Goal: Task Accomplishment & Management: Manage account settings

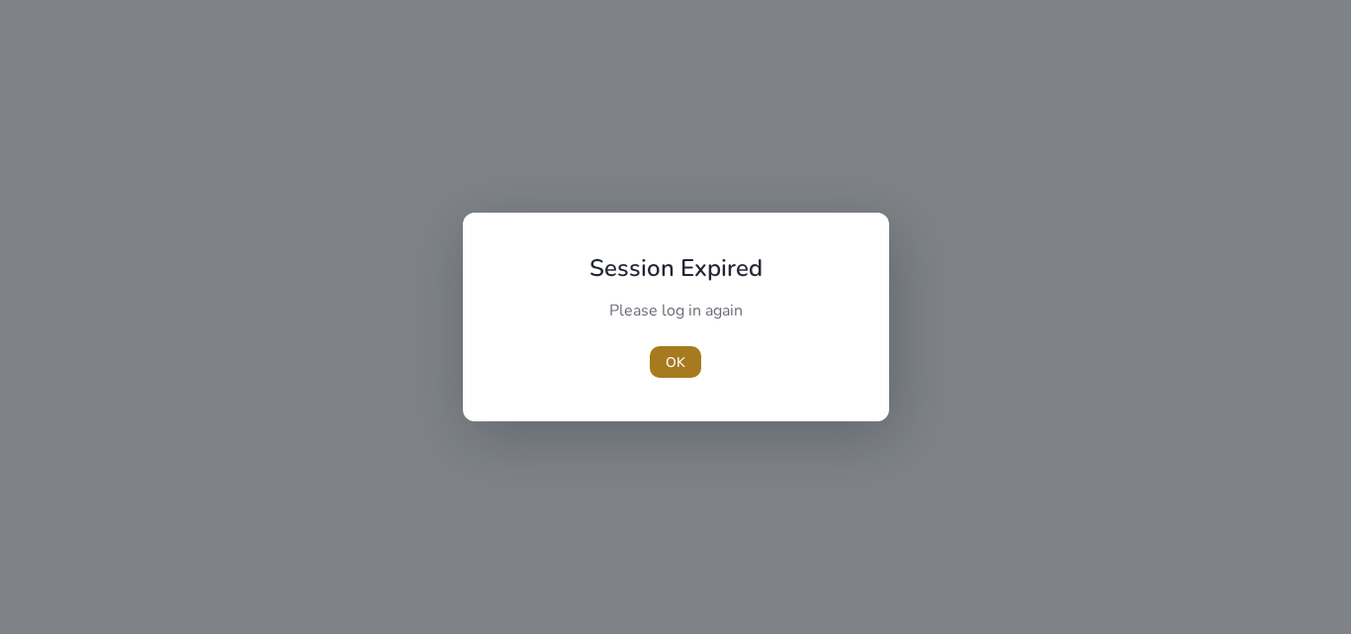
click at [676, 365] on span "OK" at bounding box center [676, 362] width 20 height 21
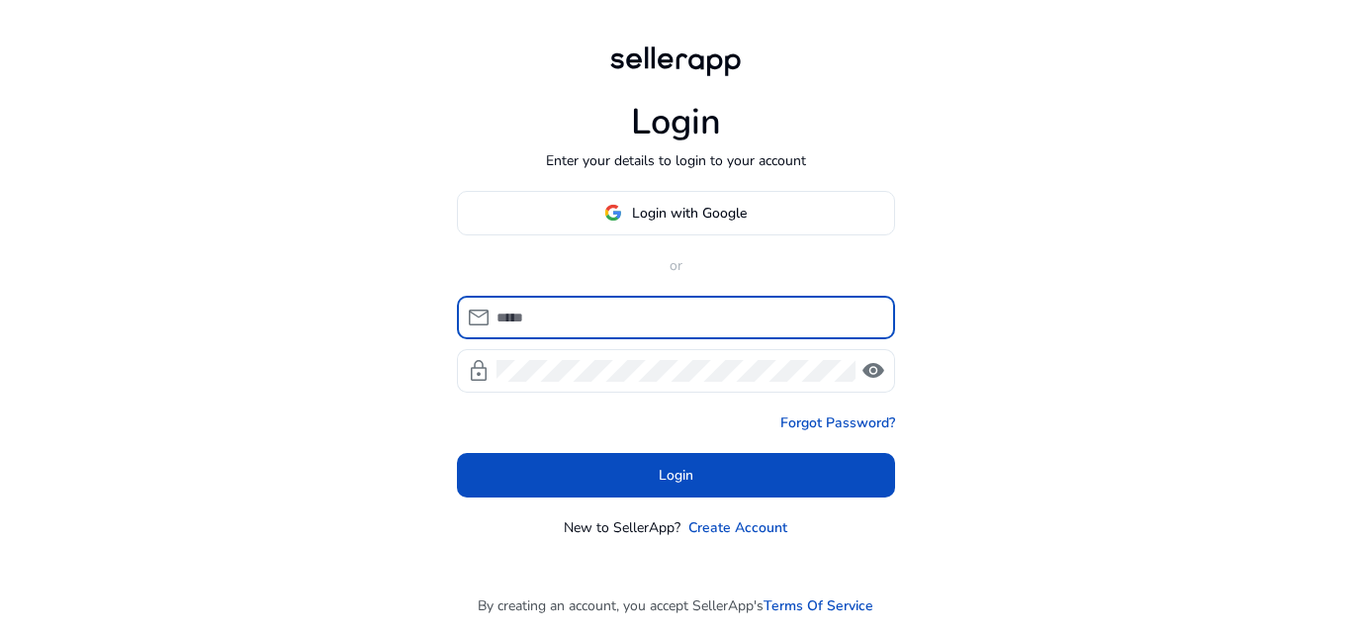
click at [629, 315] on input at bounding box center [688, 318] width 383 height 22
click at [631, 320] on input at bounding box center [688, 318] width 383 height 22
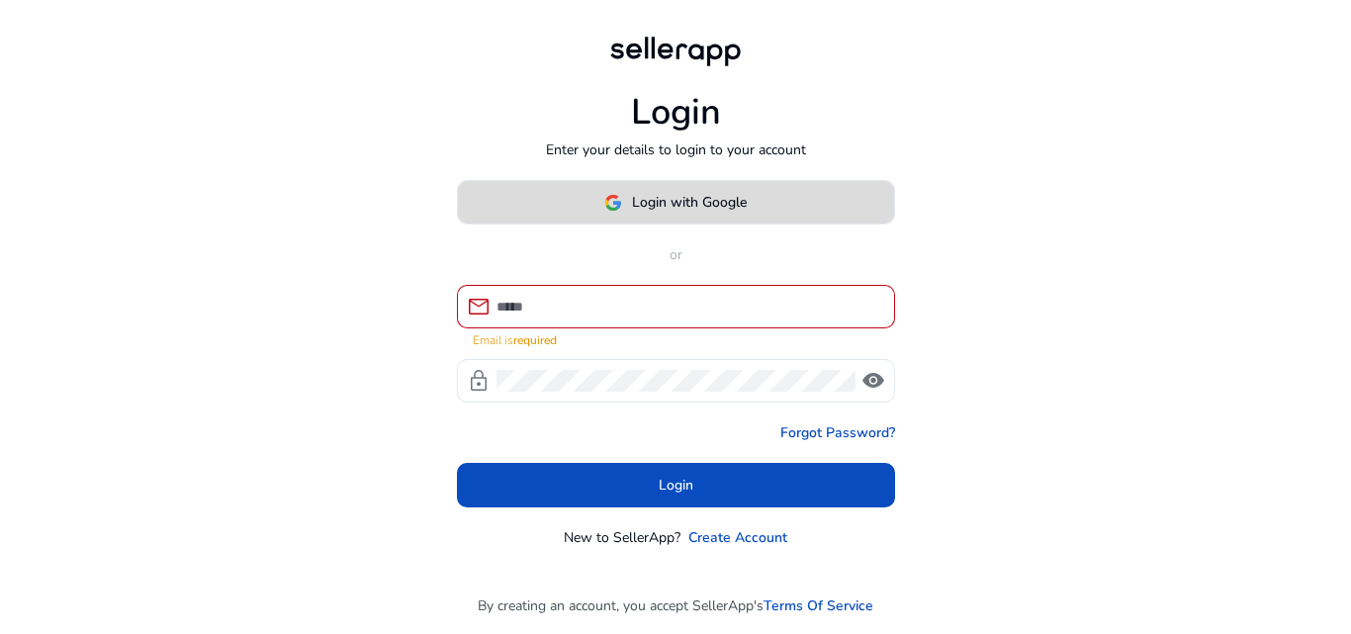
click at [661, 213] on span "Login with Google" at bounding box center [689, 202] width 115 height 21
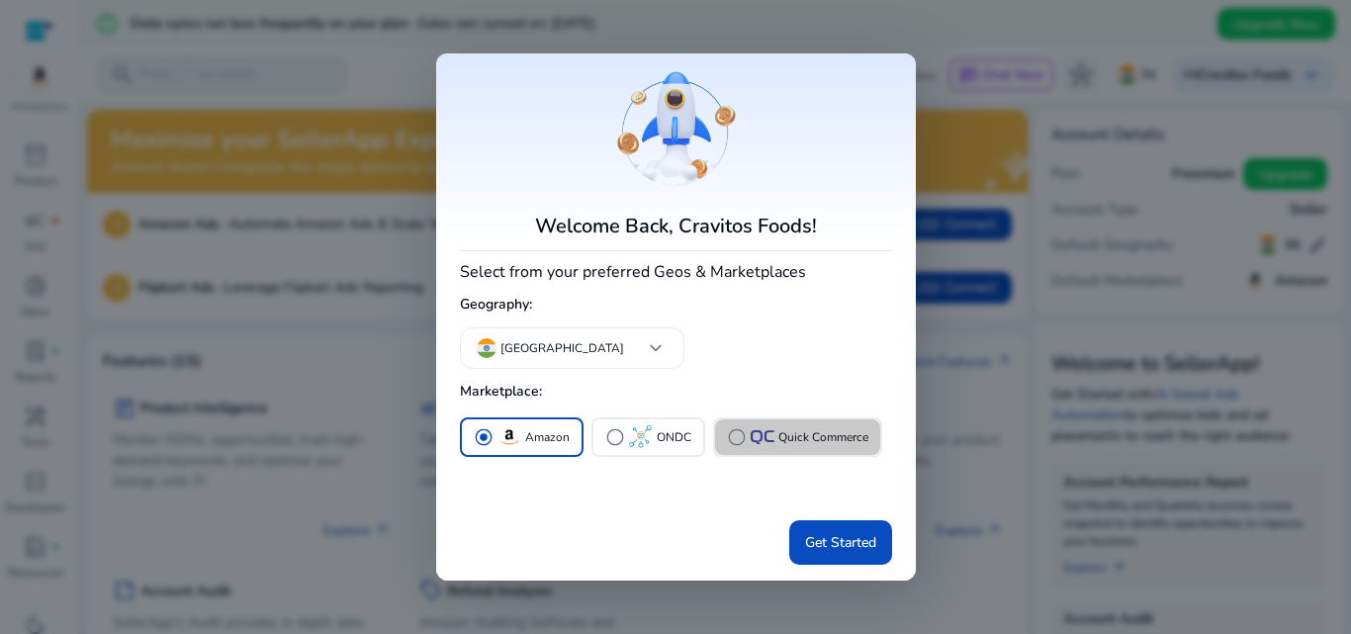
click at [850, 450] on button "radio_button_unchecked Quick Commerce" at bounding box center [797, 437] width 165 height 36
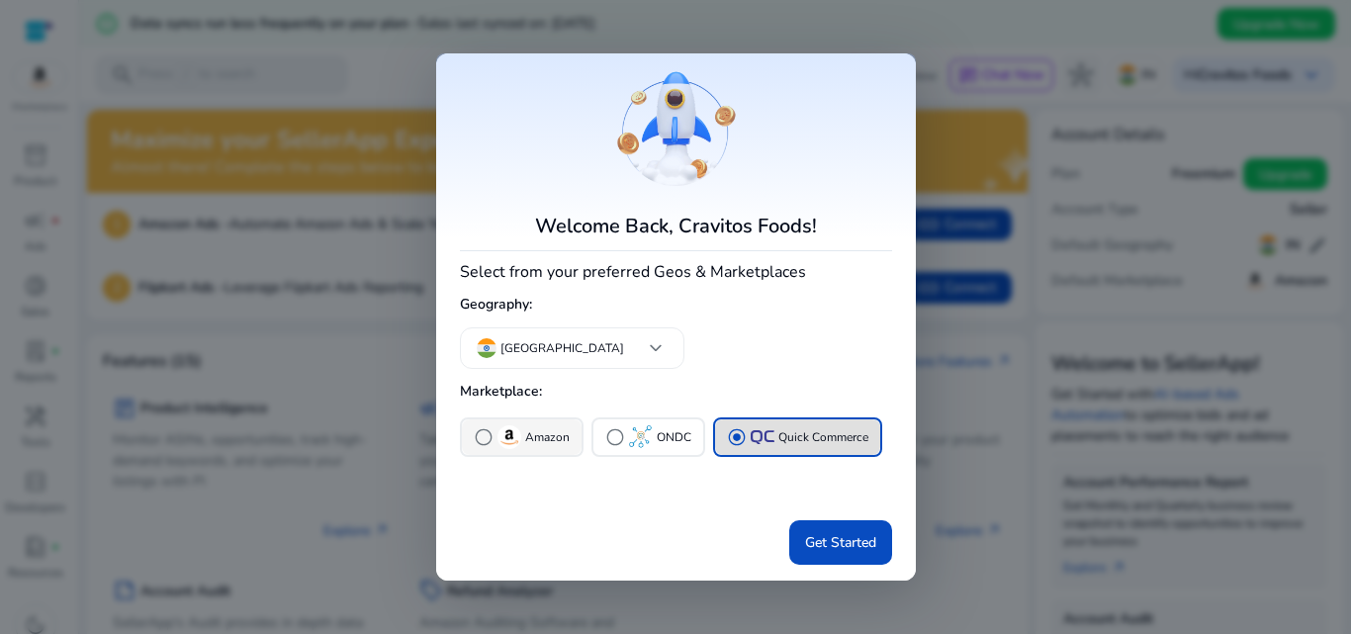
click at [571, 434] on button "radio_button_unchecked Amazon" at bounding box center [522, 437] width 120 height 36
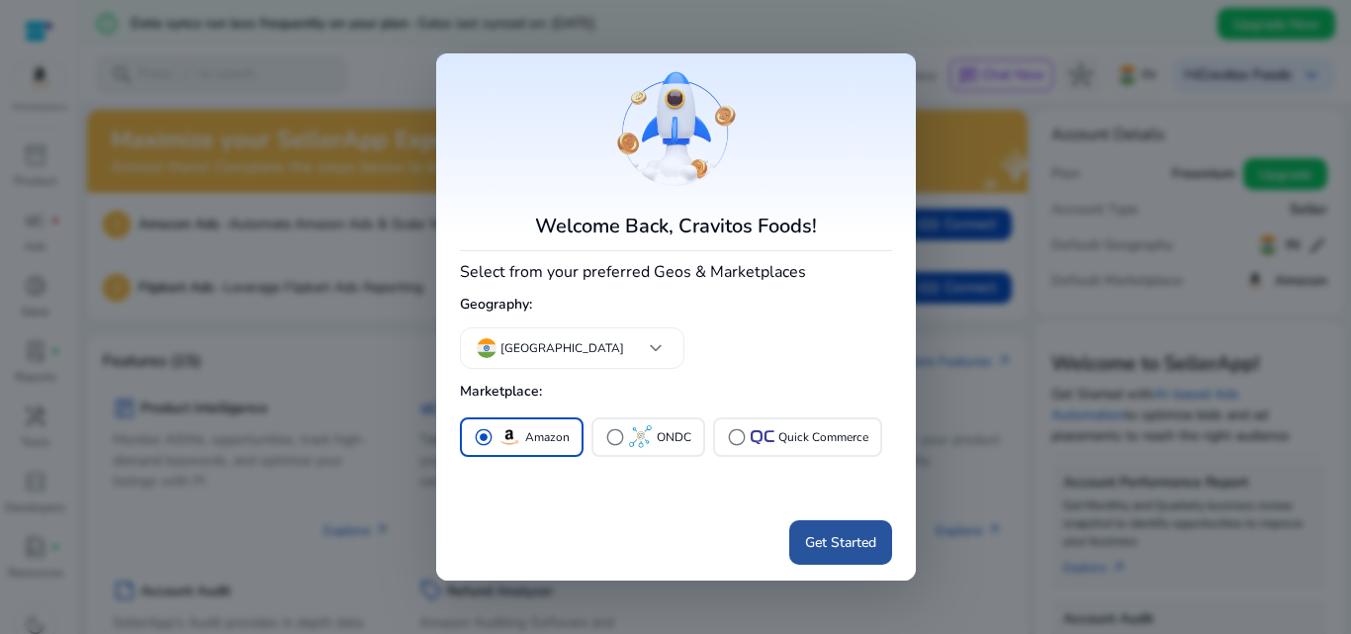
click at [796, 520] on span at bounding box center [840, 542] width 103 height 47
